Goal: Task Accomplishment & Management: Manage account settings

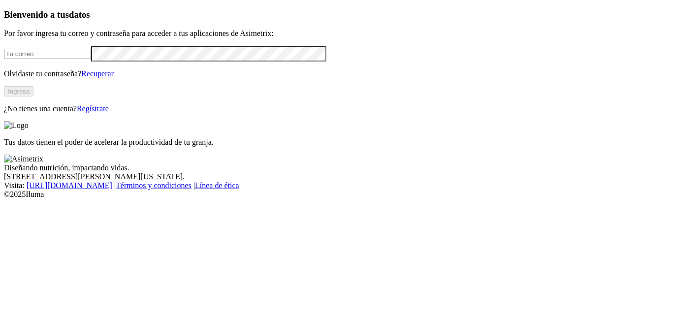
type input "[PERSON_NAME][EMAIL_ADDRESS][PERSON_NAME][DOMAIN_NAME]"
drag, startPoint x: 186, startPoint y: 71, endPoint x: 0, endPoint y: 85, distance: 187.0
click at [4, 85] on div "Bienvenido a tus datos Por favor ingresa tu correo y contraseña para acceder a …" at bounding box center [350, 61] width 692 height 104
paste input "email"
click at [21, 113] on div "Bienvenido a tus datos Por favor ingresa tu correo y contraseña para acceder a …" at bounding box center [350, 61] width 692 height 104
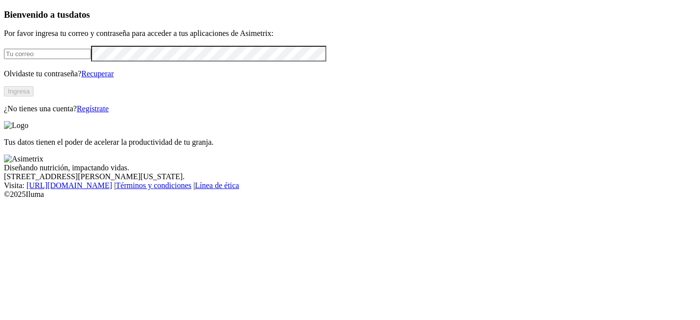
click at [4, 62] on div "Bienvenido a tus datos Por favor ingresa tu correo y contraseña para acceder a …" at bounding box center [350, 61] width 692 height 104
click at [43, 113] on div "Bienvenido a tus datos Por favor ingresa tu correo y contraseña para acceder a …" at bounding box center [350, 61] width 692 height 104
click at [114, 78] on link "Recuperar" at bounding box center [97, 73] width 32 height 8
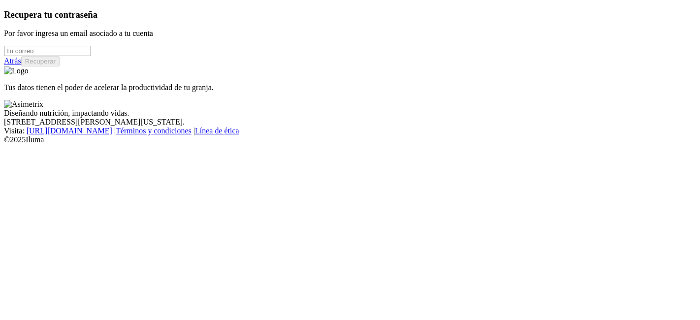
click at [91, 56] on input "email" at bounding box center [47, 51] width 87 height 10
paste input "El mio es [PERSON_NAME][EMAIL_ADDRESS][PERSON_NAME][DOMAIN_NAME]"
drag, startPoint x: 60, startPoint y: 72, endPoint x: 0, endPoint y: 84, distance: 60.8
click at [4, 67] on div "Recupera tu contraseña Por favor ingresa un email asociado a tu cuenta El mio e…" at bounding box center [350, 38] width 692 height 58
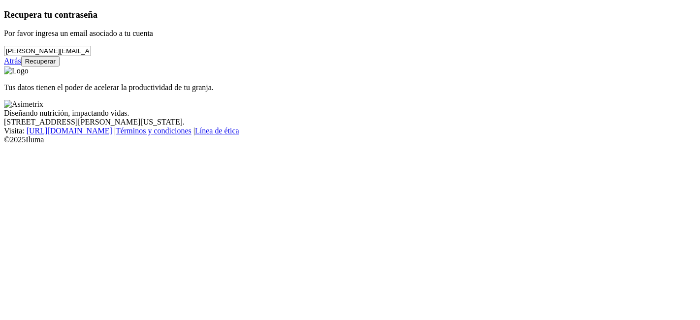
click at [91, 56] on input "[PERSON_NAME][EMAIL_ADDRESS][PERSON_NAME][DOMAIN_NAME]" at bounding box center [47, 51] width 87 height 10
type input "[PERSON_NAME][EMAIL_ADDRESS][PERSON_NAME][DOMAIN_NAME]"
drag, startPoint x: 150, startPoint y: 80, endPoint x: 0, endPoint y: 76, distance: 150.1
click at [4, 67] on div "Recupera tu contraseña Por favor ingresa un email asociado a tu cuenta [PERSON_…" at bounding box center [350, 38] width 692 height 58
